Goal: Navigation & Orientation: Understand site structure

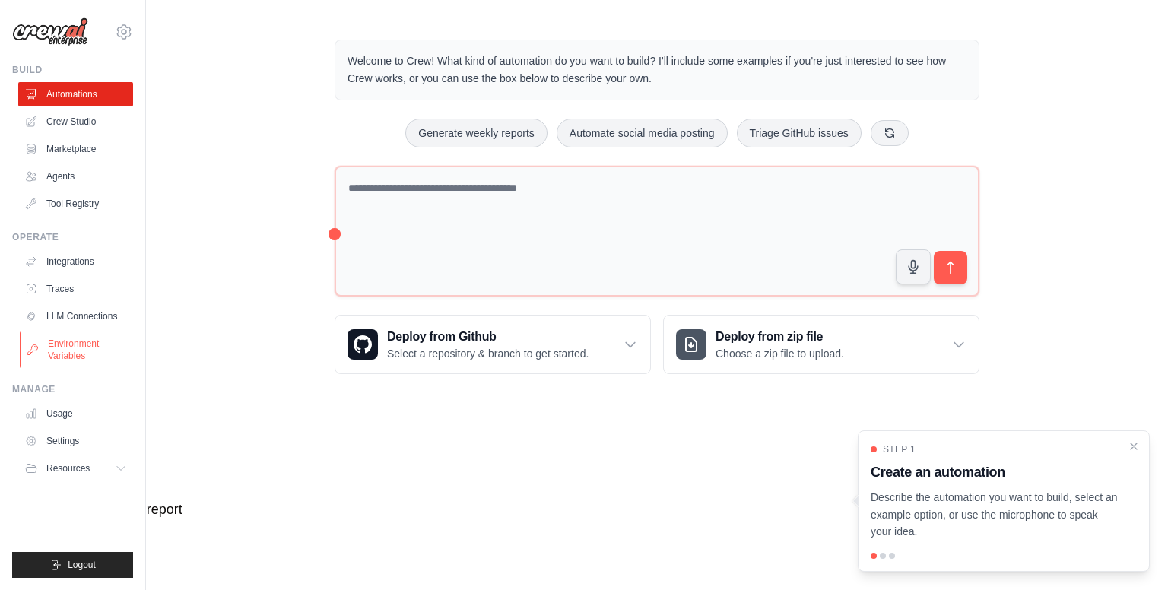
click at [85, 348] on link "Environment Variables" at bounding box center [77, 350] width 115 height 36
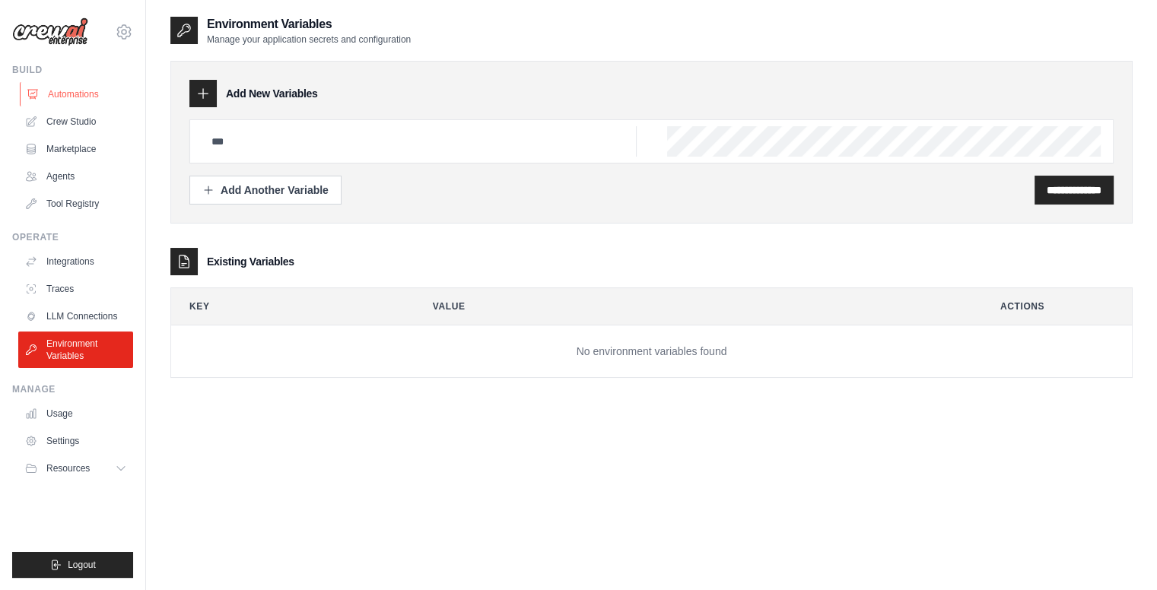
click at [96, 90] on link "Automations" at bounding box center [77, 94] width 115 height 24
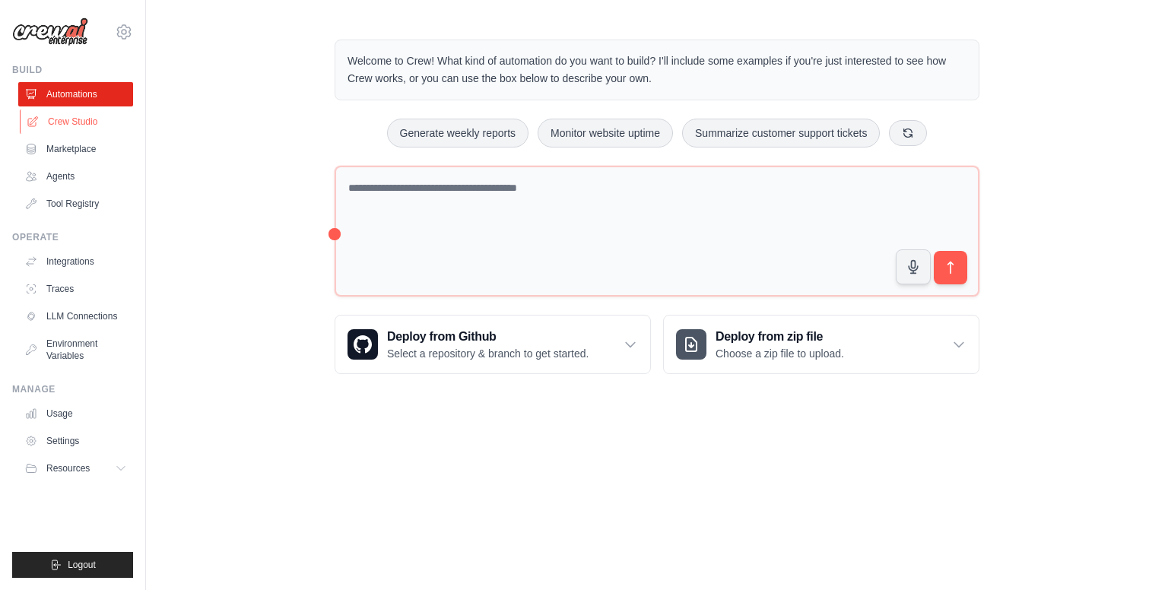
click at [92, 127] on link "Crew Studio" at bounding box center [77, 121] width 115 height 24
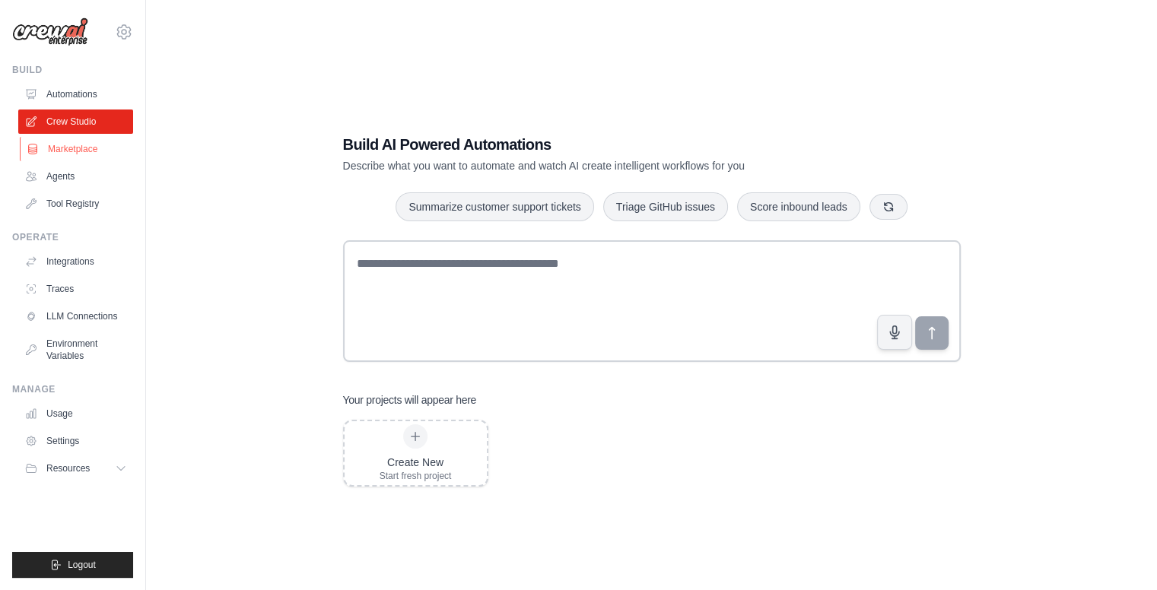
click at [91, 149] on link "Marketplace" at bounding box center [77, 149] width 115 height 24
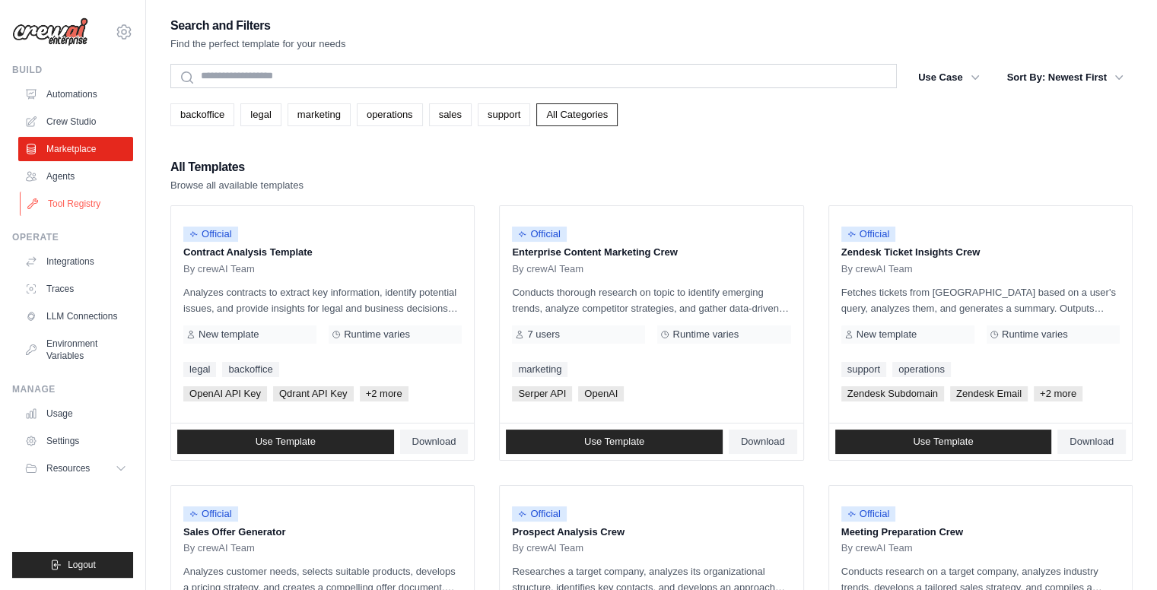
click at [56, 202] on link "Tool Registry" at bounding box center [77, 204] width 115 height 24
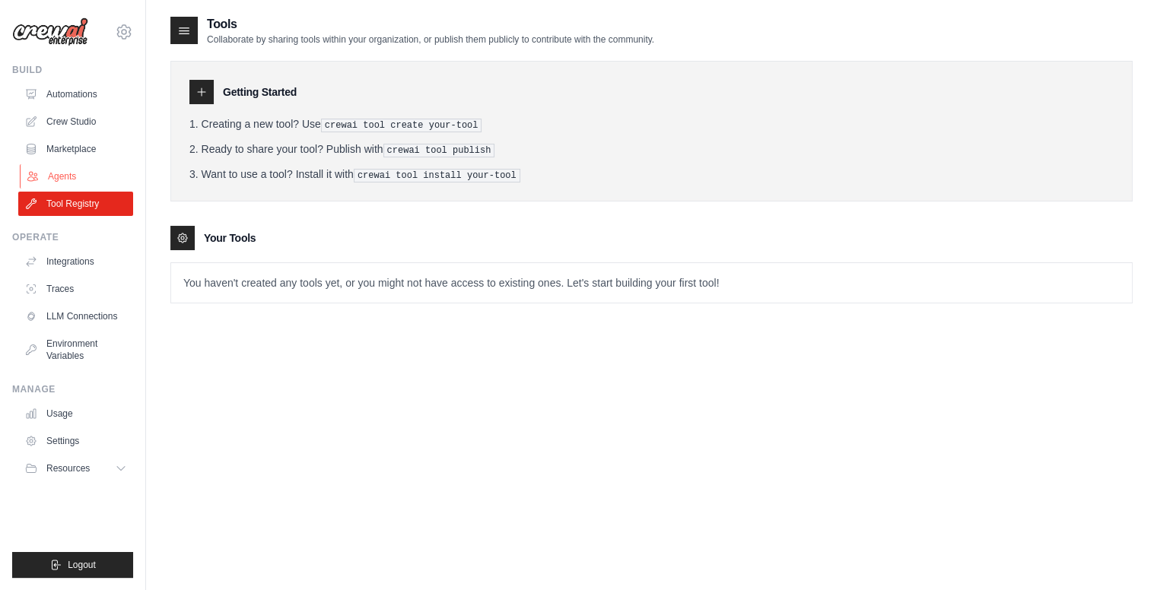
click at [69, 177] on link "Agents" at bounding box center [77, 176] width 115 height 24
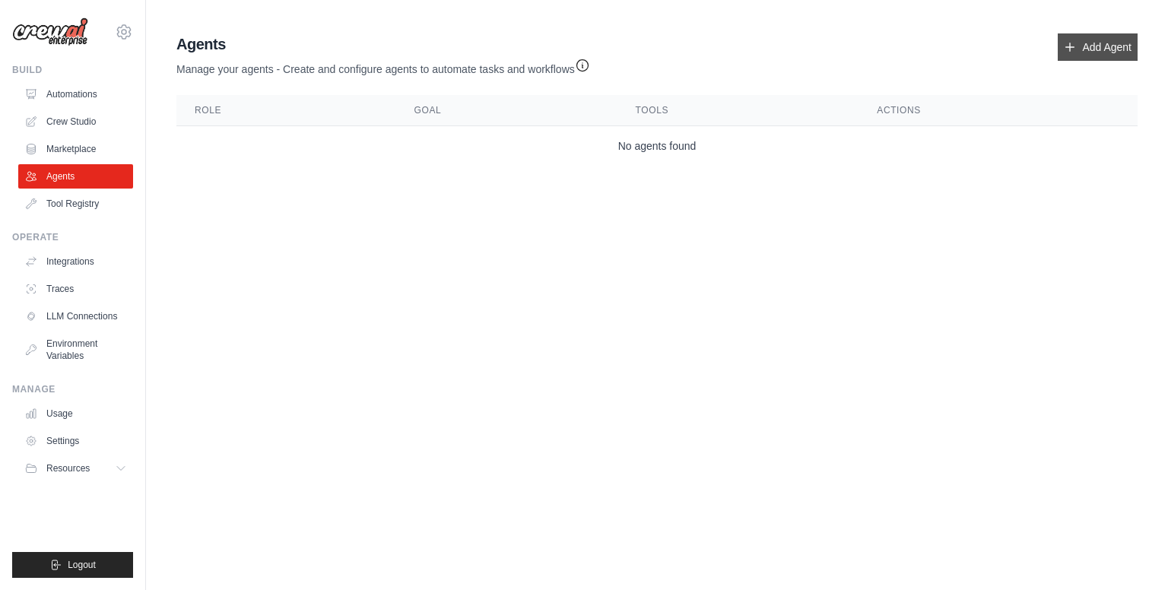
click at [1089, 52] on link "Add Agent" at bounding box center [1098, 46] width 80 height 27
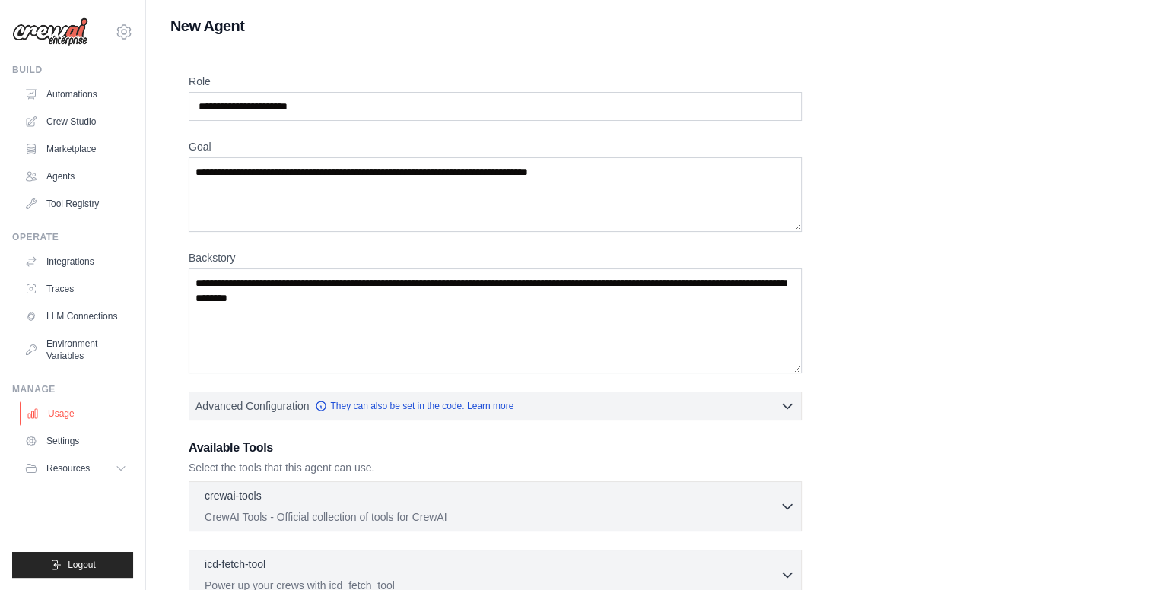
click at [68, 415] on link "Usage" at bounding box center [77, 413] width 115 height 24
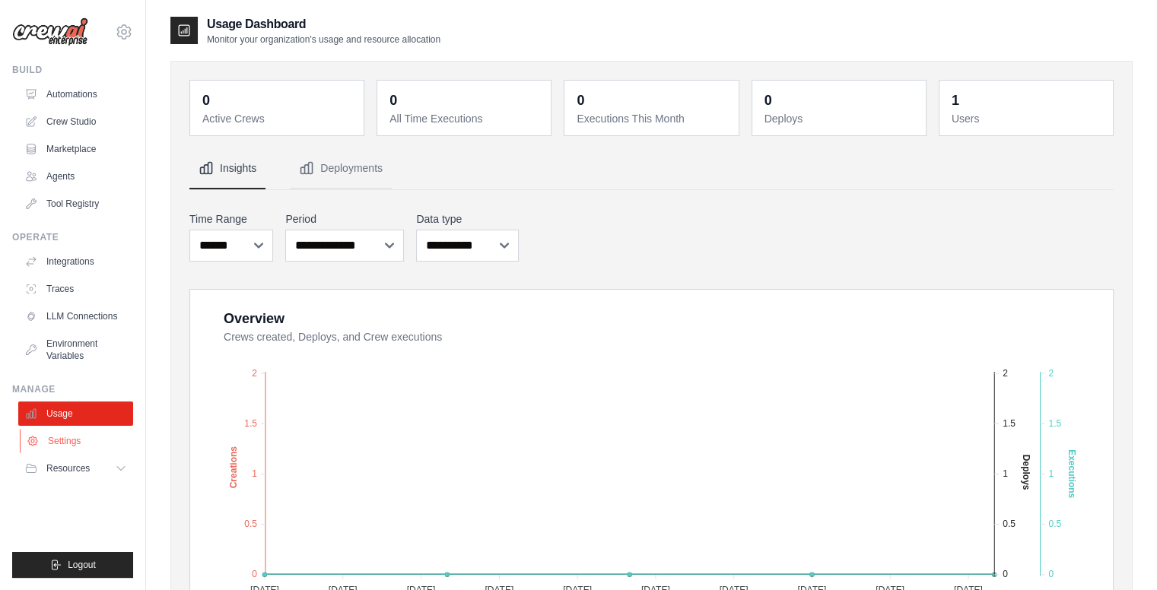
click at [68, 442] on link "Settings" at bounding box center [77, 441] width 115 height 24
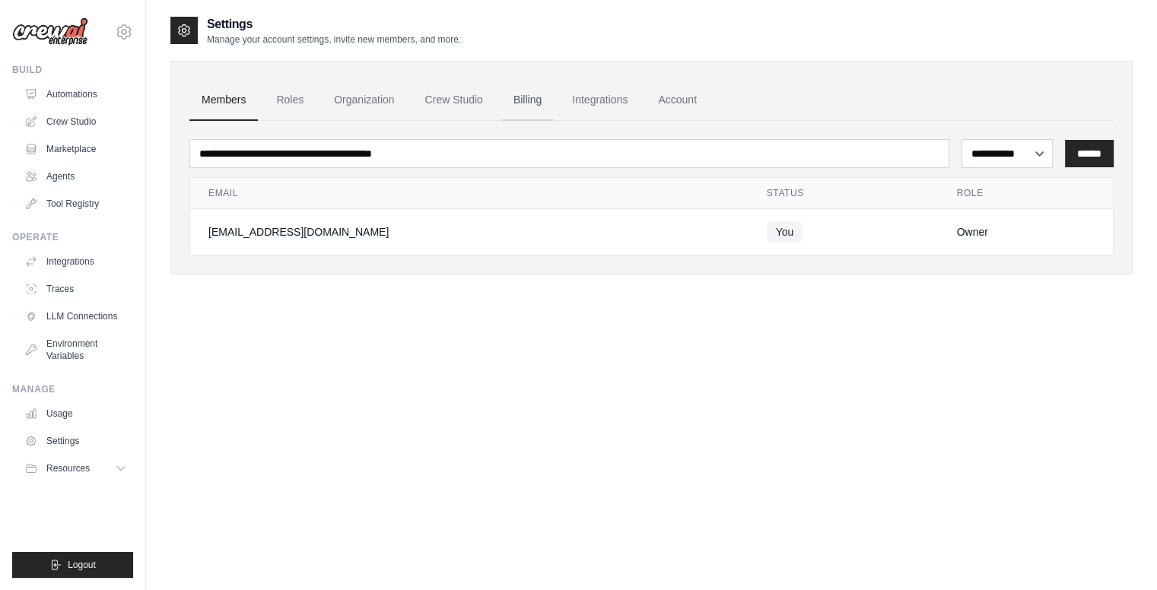
click at [532, 101] on link "Billing" at bounding box center [527, 100] width 52 height 41
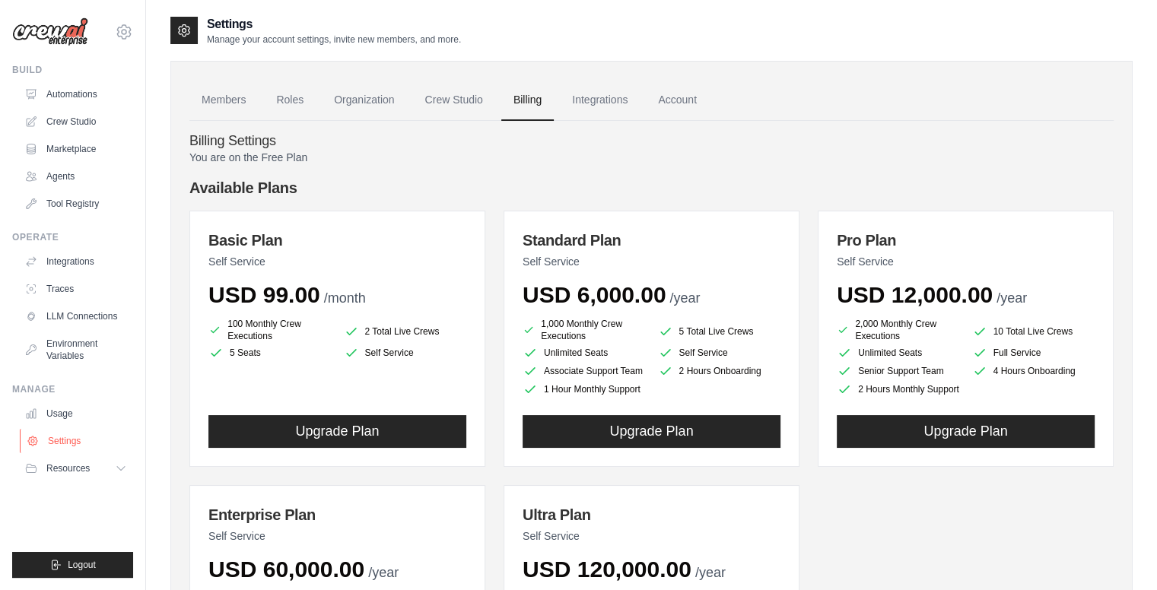
click at [81, 451] on link "Settings" at bounding box center [77, 441] width 115 height 24
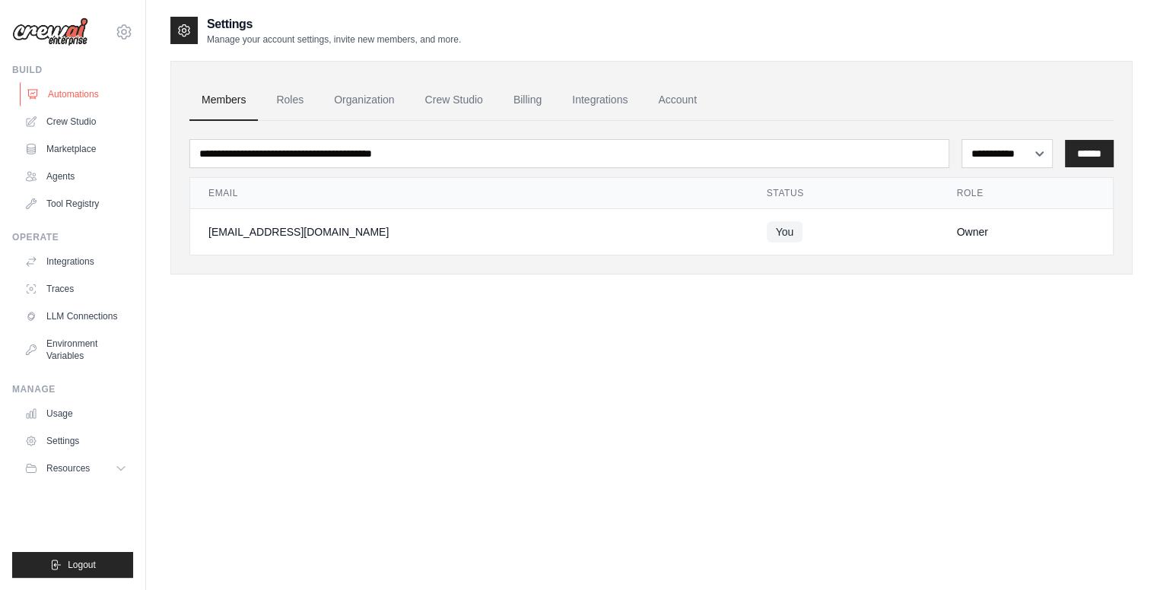
click at [84, 97] on link "Automations" at bounding box center [77, 94] width 115 height 24
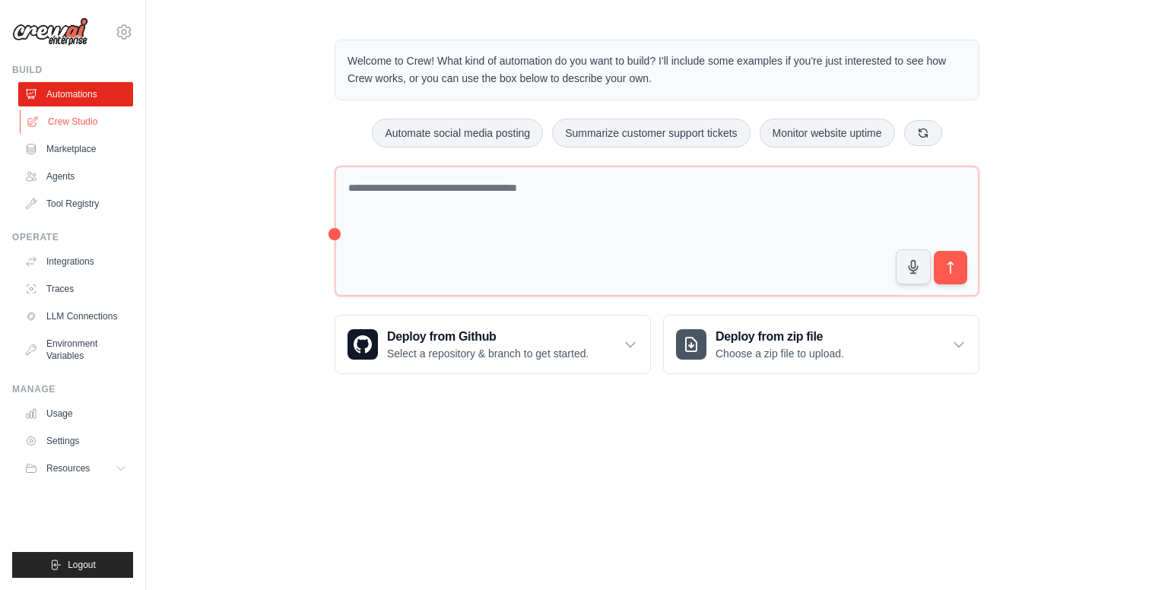
click at [86, 122] on link "Crew Studio" at bounding box center [77, 121] width 115 height 24
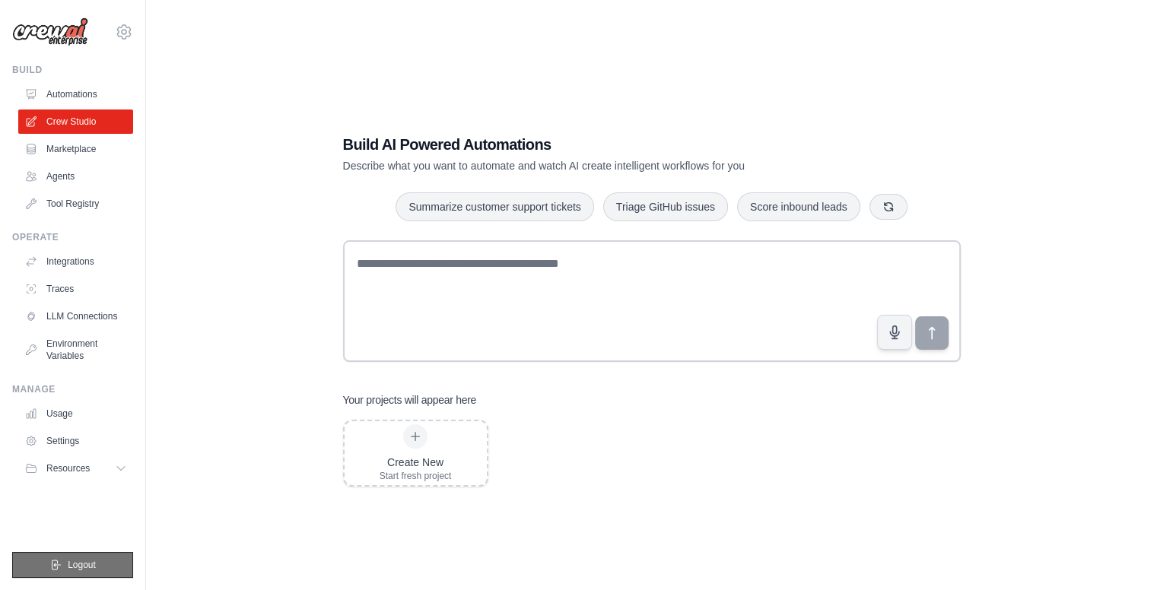
click at [68, 567] on span "Logout" at bounding box center [82, 565] width 28 height 12
